Goal: Transaction & Acquisition: Purchase product/service

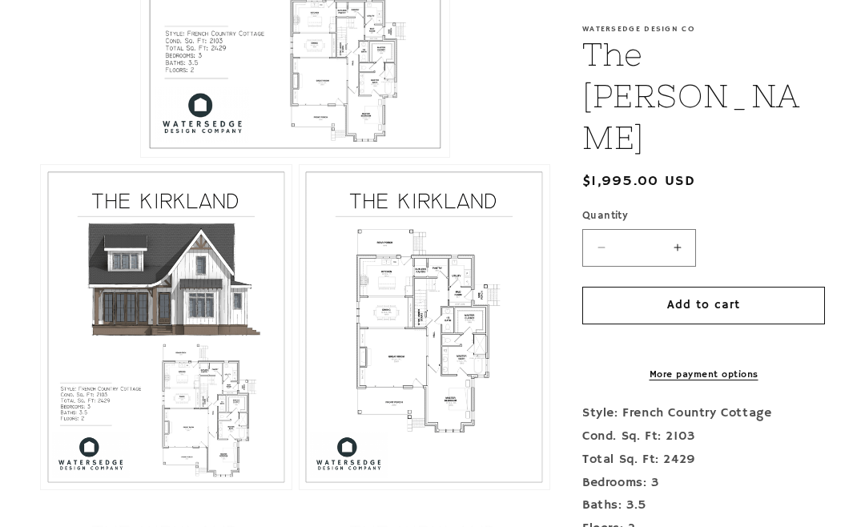
scroll to position [623, 0]
click at [603, 229] on button "Decrease quantity for The [PERSON_NAME]" at bounding box center [601, 248] width 36 height 38
click at [601, 229] on button "Decrease quantity for The [PERSON_NAME]" at bounding box center [601, 248] width 36 height 38
click at [594, 229] on button "Decrease quantity for The [PERSON_NAME]" at bounding box center [601, 248] width 36 height 38
click at [650, 229] on input "Quantity ( 0 in cart)" at bounding box center [639, 248] width 40 height 38
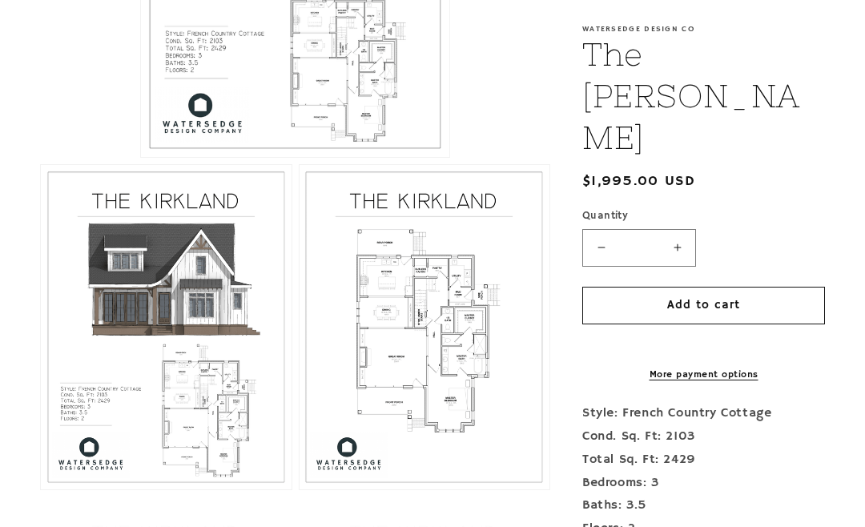
click at [676, 229] on button "Increase quantity for The [PERSON_NAME]" at bounding box center [677, 248] width 36 height 38
type input "*"
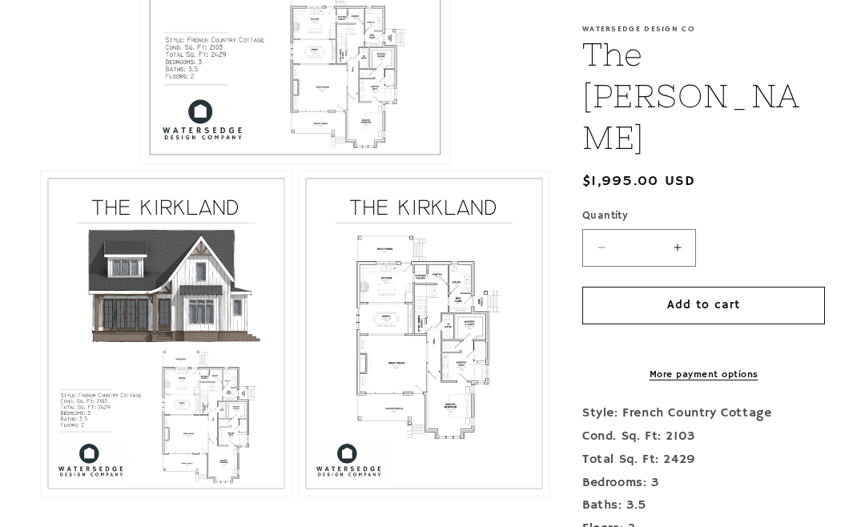
scroll to position [615, 0]
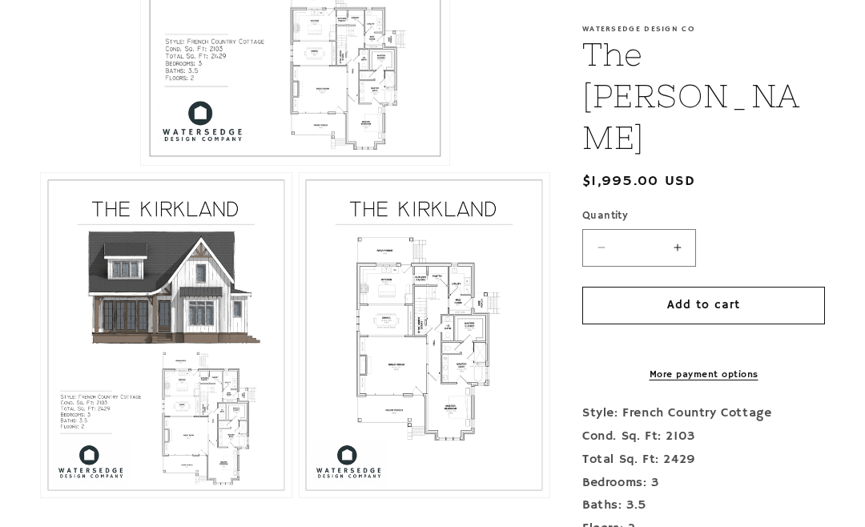
click at [300, 497] on button "Open media 3 in modal" at bounding box center [300, 497] width 0 height 0
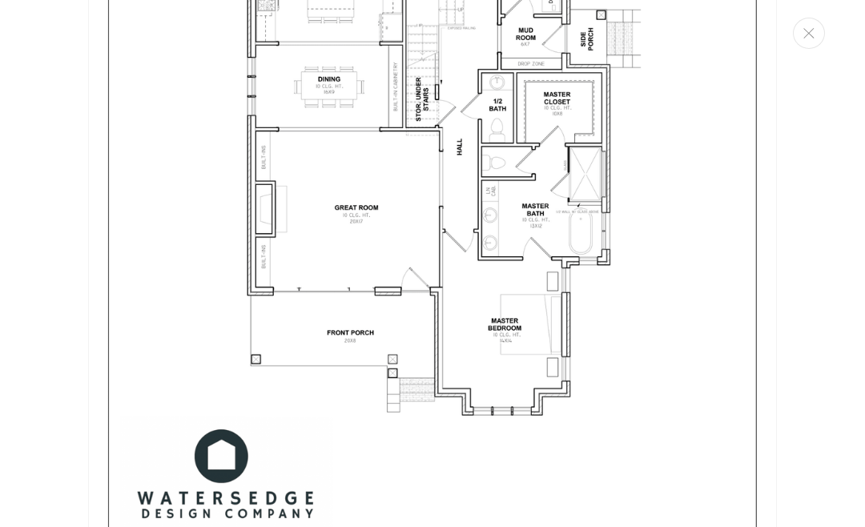
scroll to position [2138, 0]
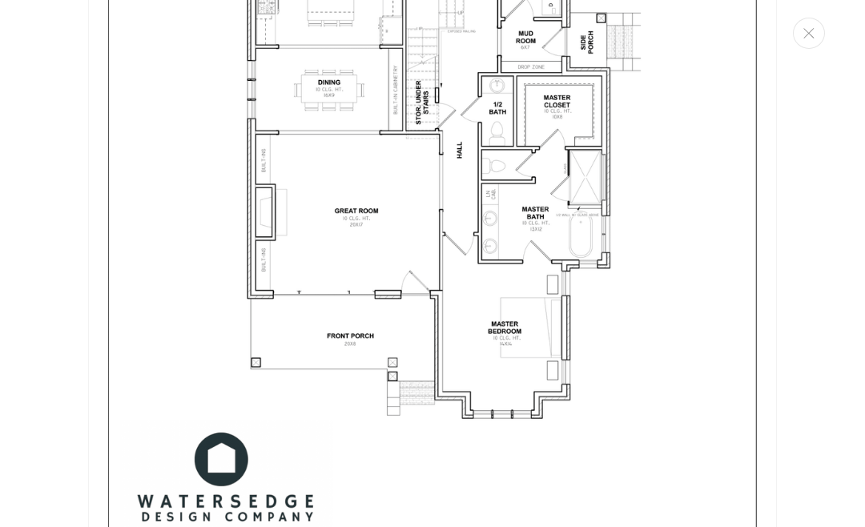
click at [521, 190] on img "Media gallery" at bounding box center [432, 129] width 689 height 891
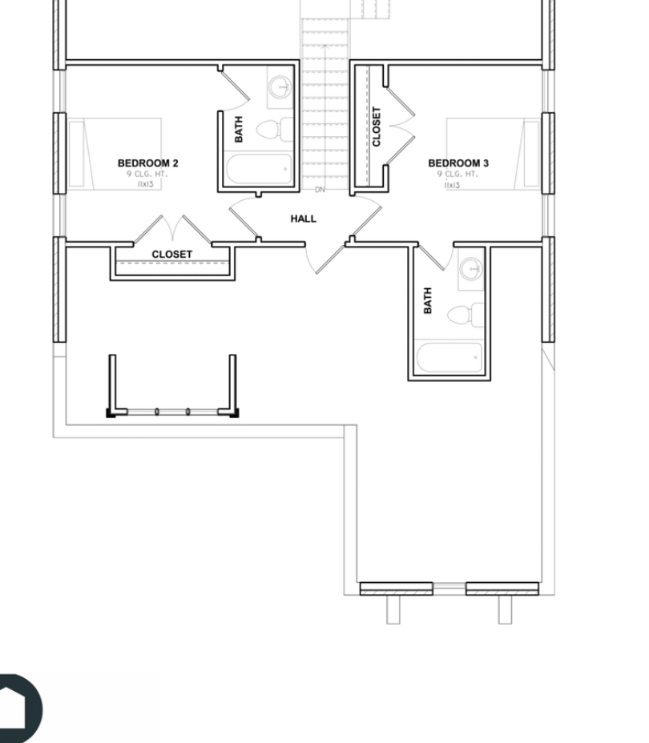
scroll to position [2097, 0]
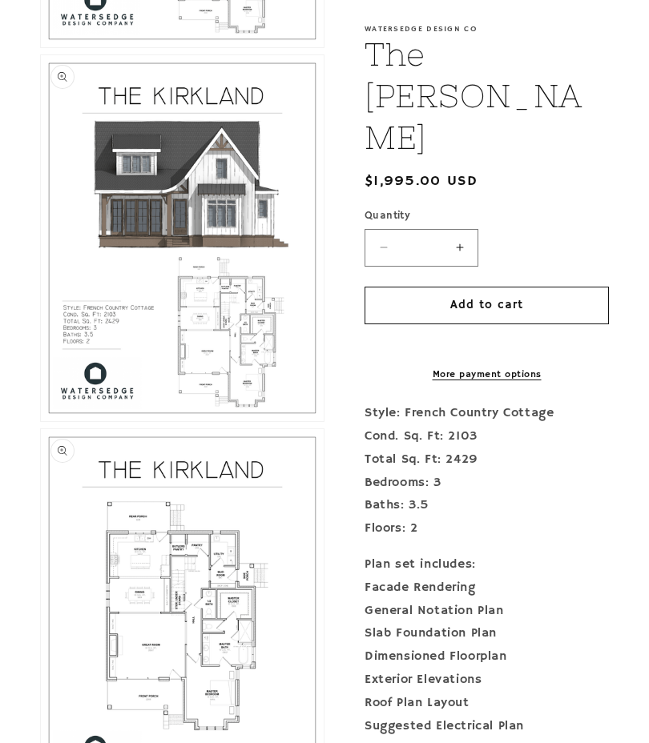
scroll to position [701, 0]
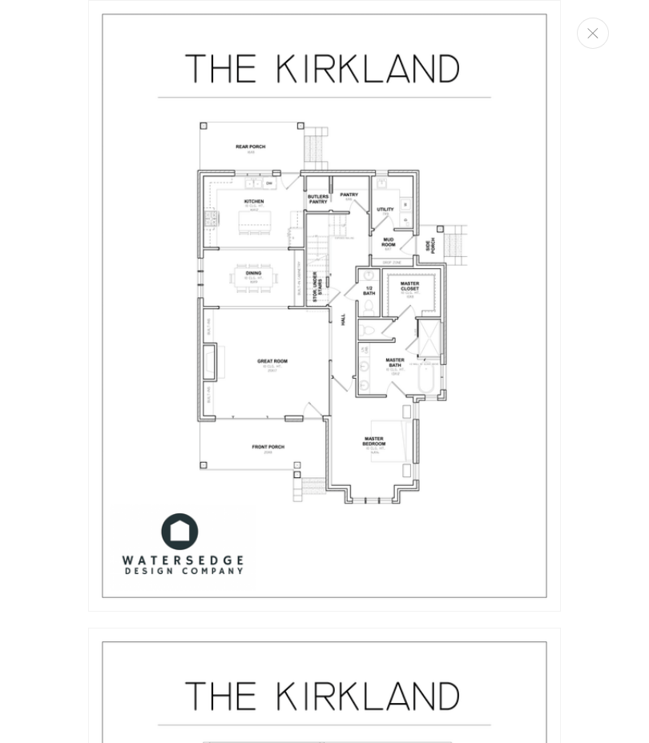
scroll to position [699, 0]
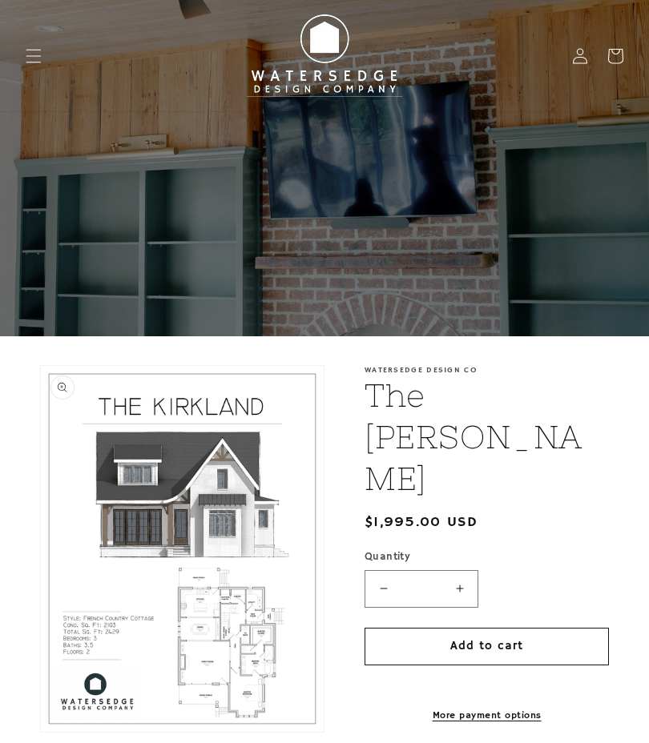
type input "*"
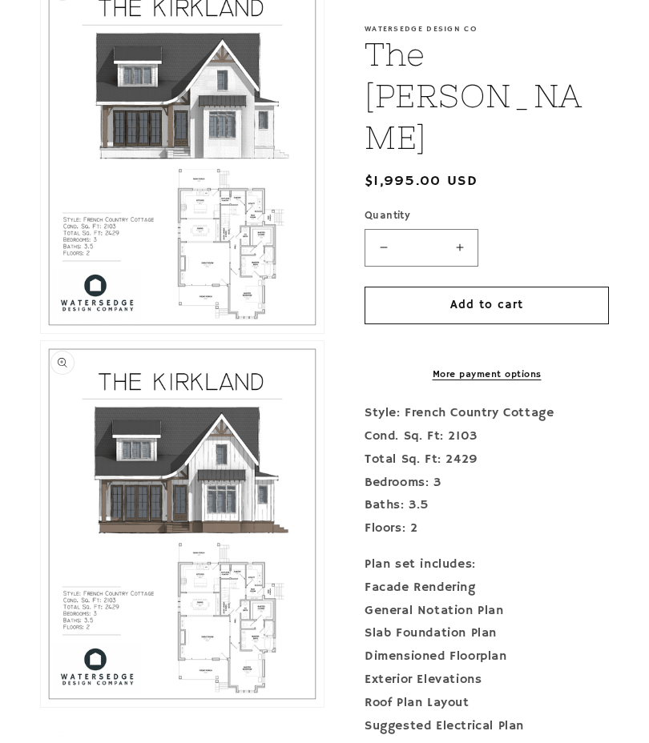
scroll to position [417, 0]
